Goal: Information Seeking & Learning: Find specific fact

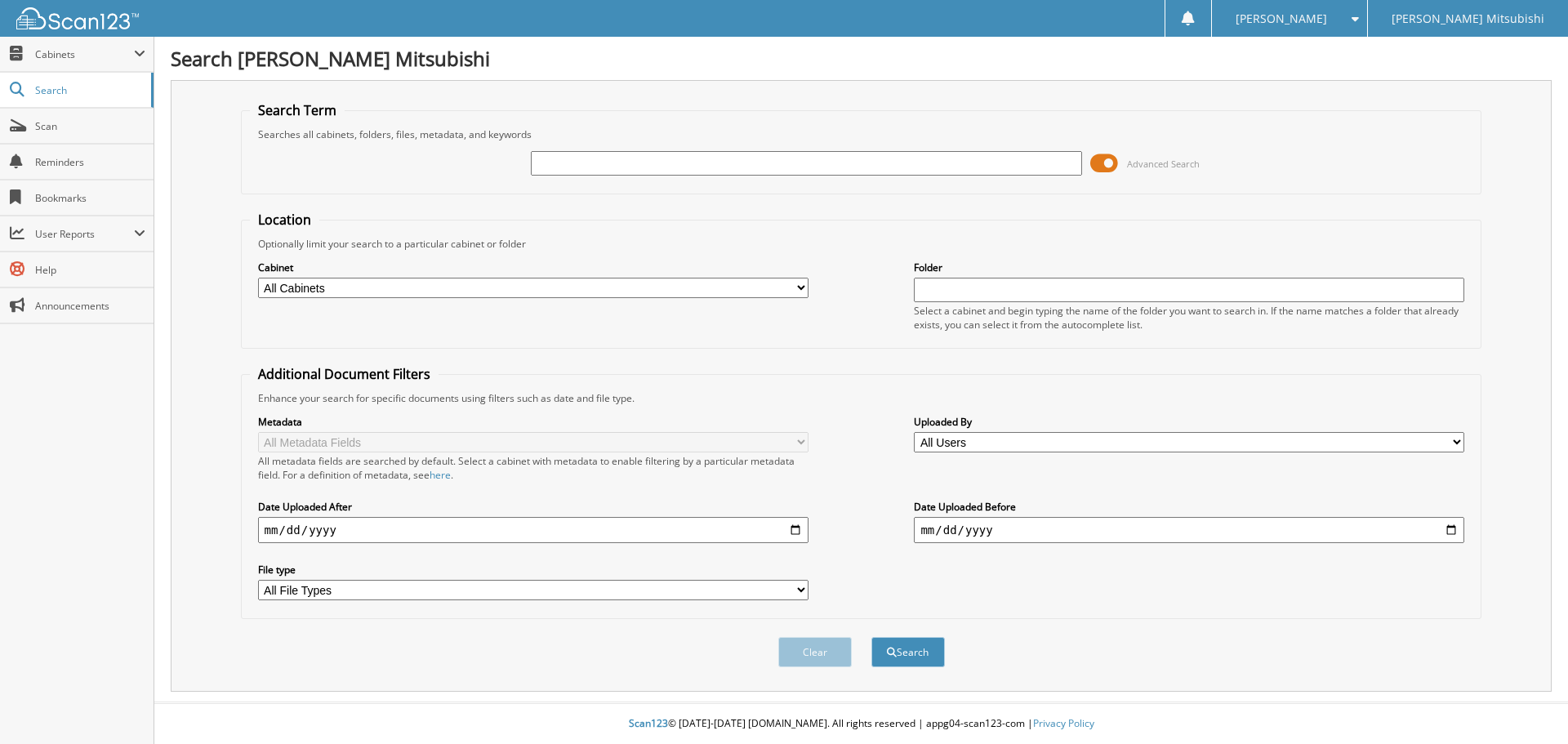
click at [622, 163] on input "text" at bounding box center [806, 163] width 551 height 24
type input "[PERSON_NAME]"
click at [871, 637] on button "Search" at bounding box center [908, 652] width 74 height 31
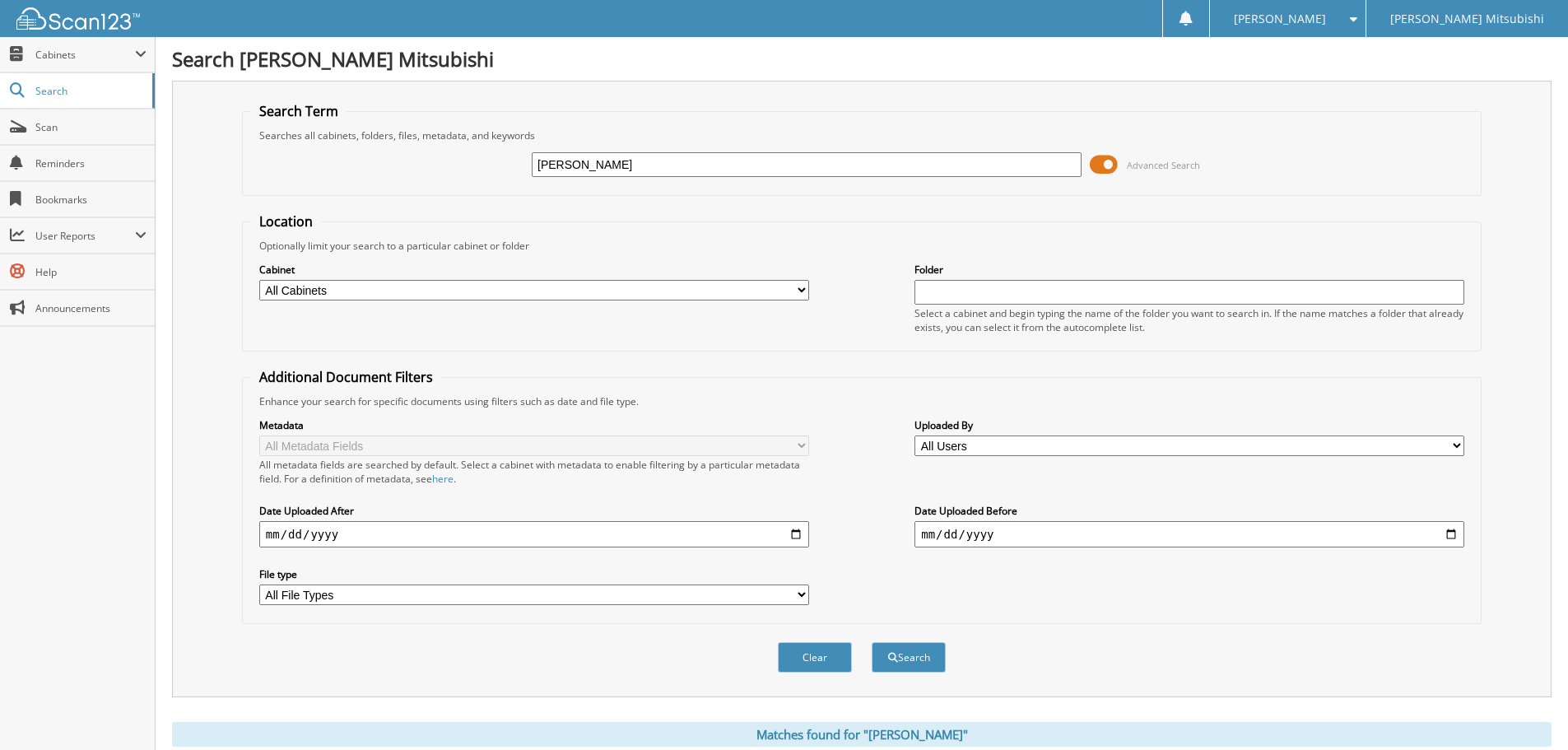
scroll to position [411, 0]
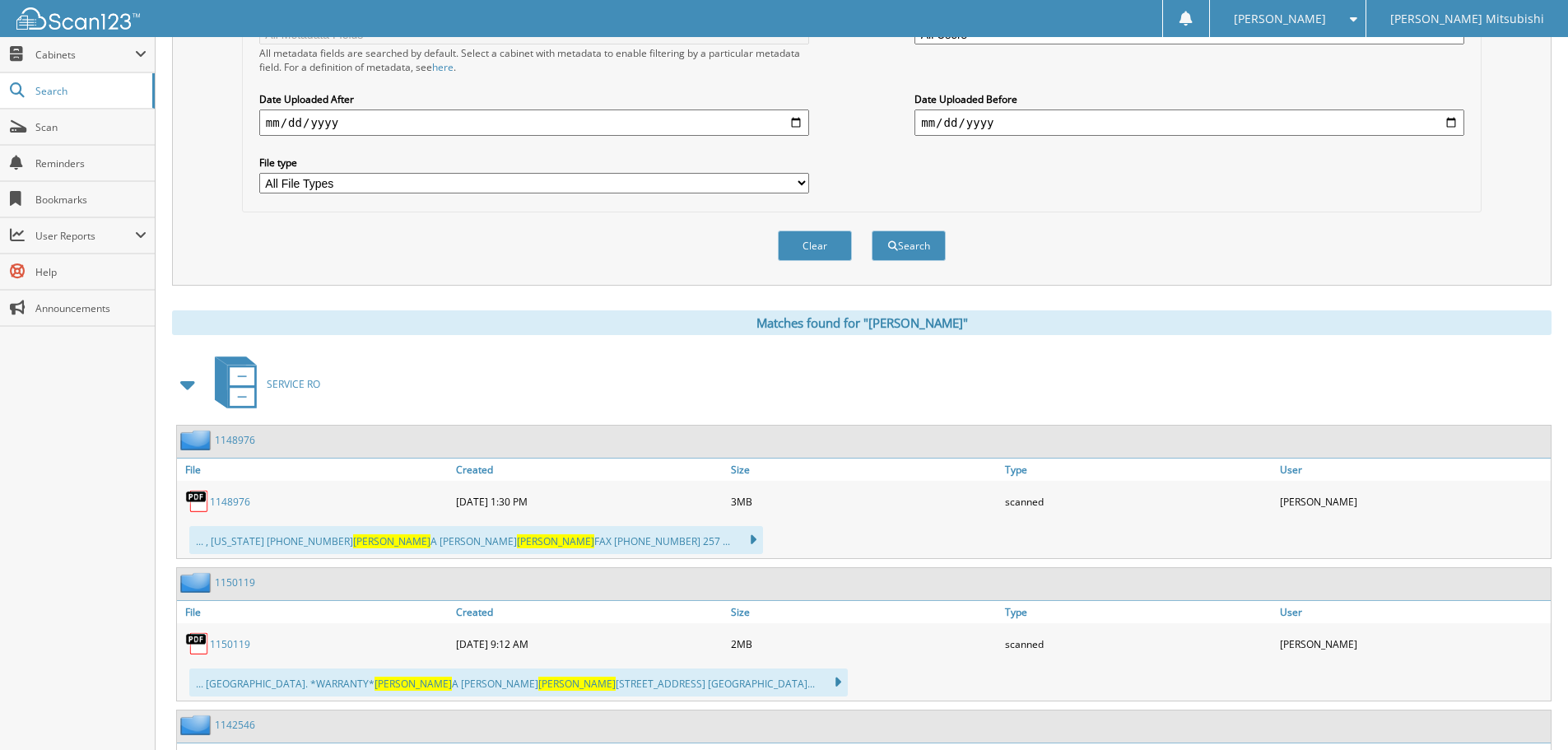
click at [247, 503] on link "1148976" at bounding box center [230, 501] width 40 height 14
click at [231, 643] on link "1150119" at bounding box center [230, 644] width 40 height 14
